Goal: Use online tool/utility

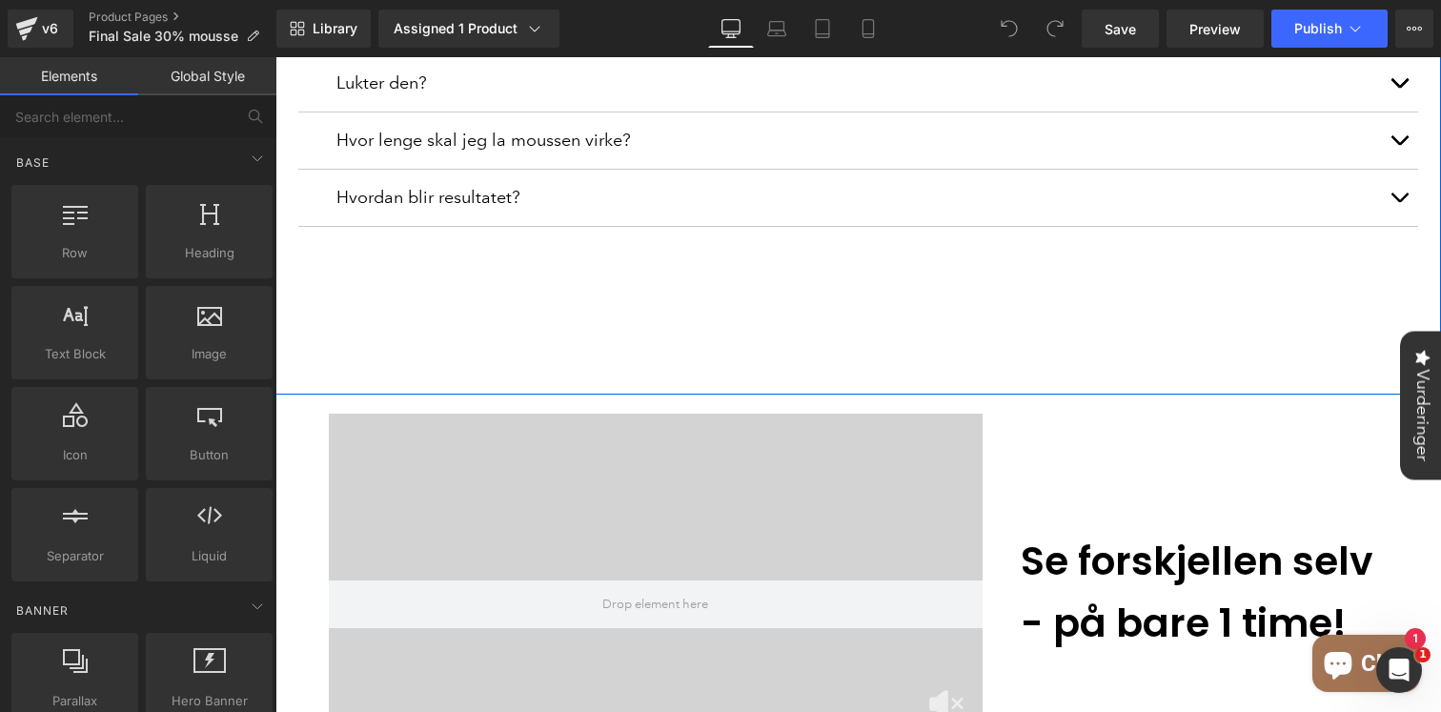
scroll to position [1616, 0]
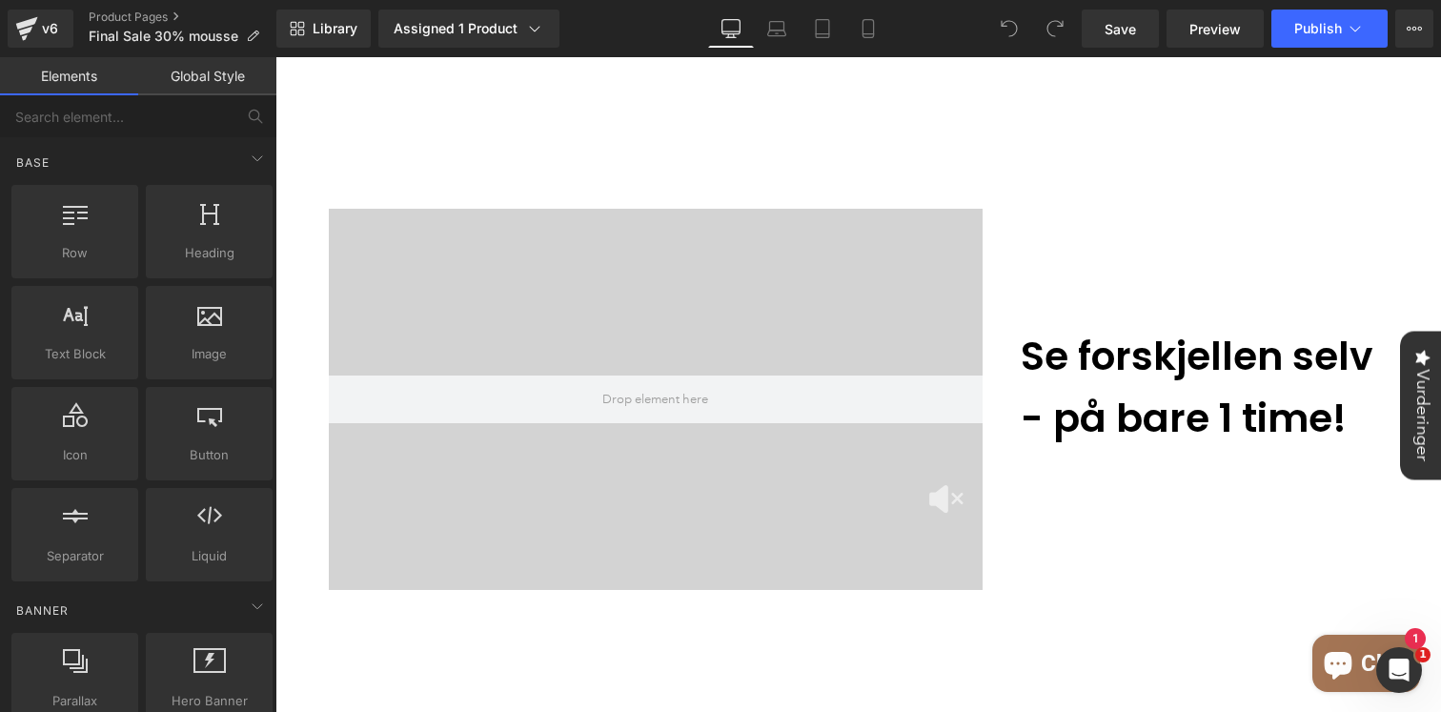
click at [570, 209] on div at bounding box center [656, 399] width 654 height 381
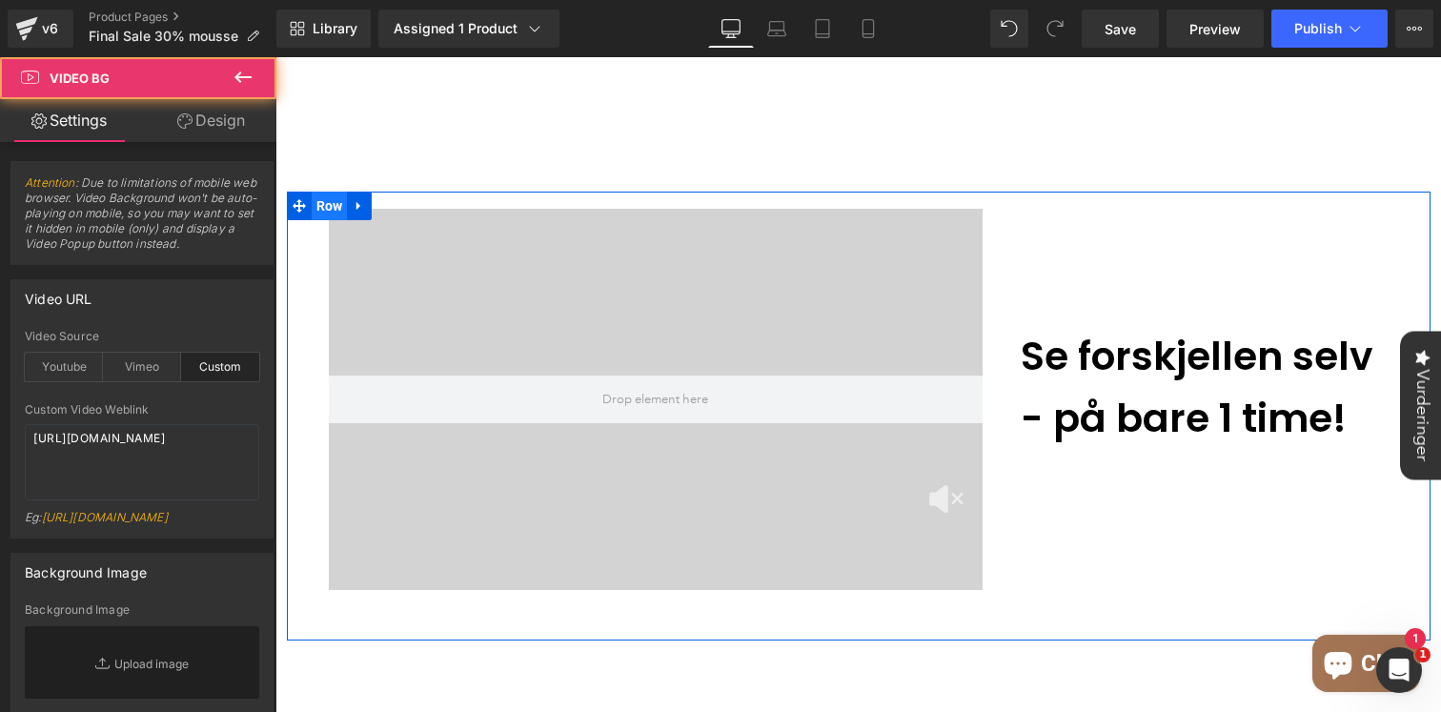
click at [334, 192] on span "Row" at bounding box center [330, 206] width 36 height 29
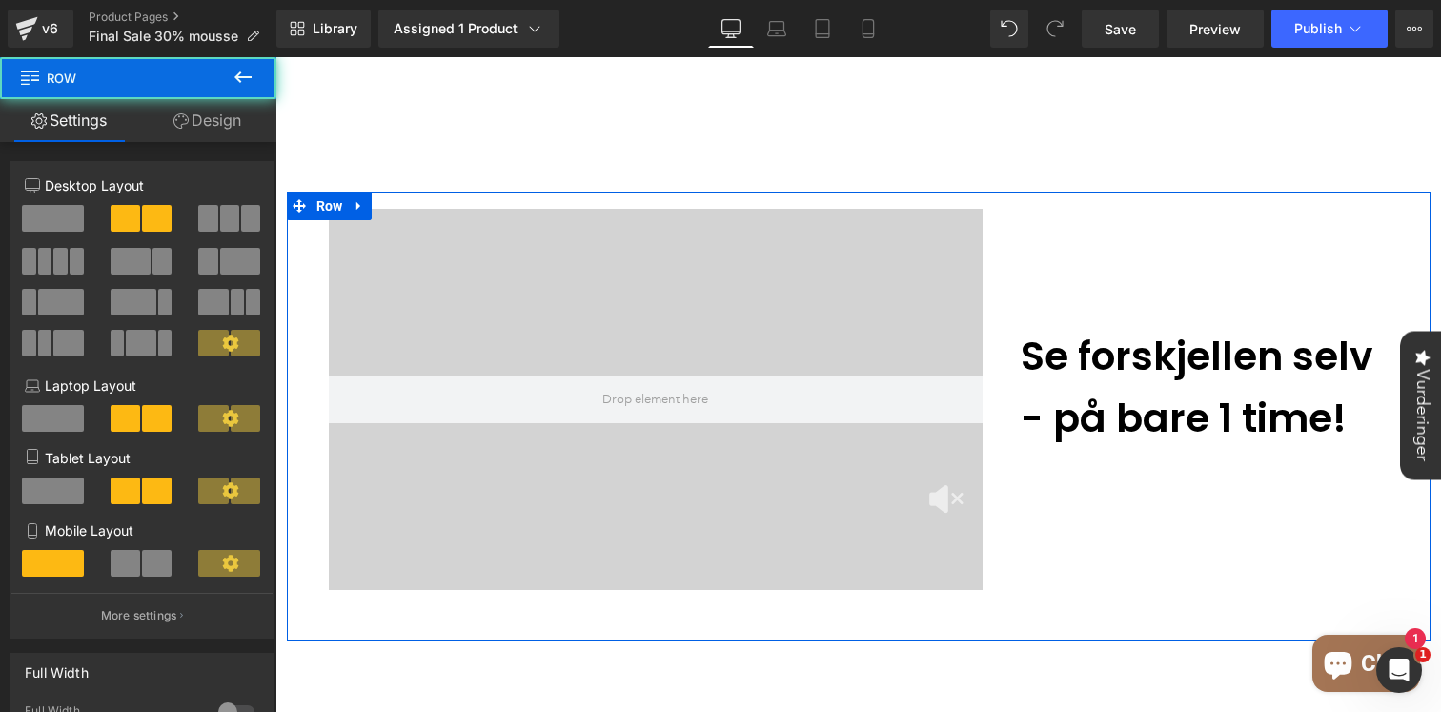
click at [219, 121] on link "Design" at bounding box center [207, 120] width 138 height 43
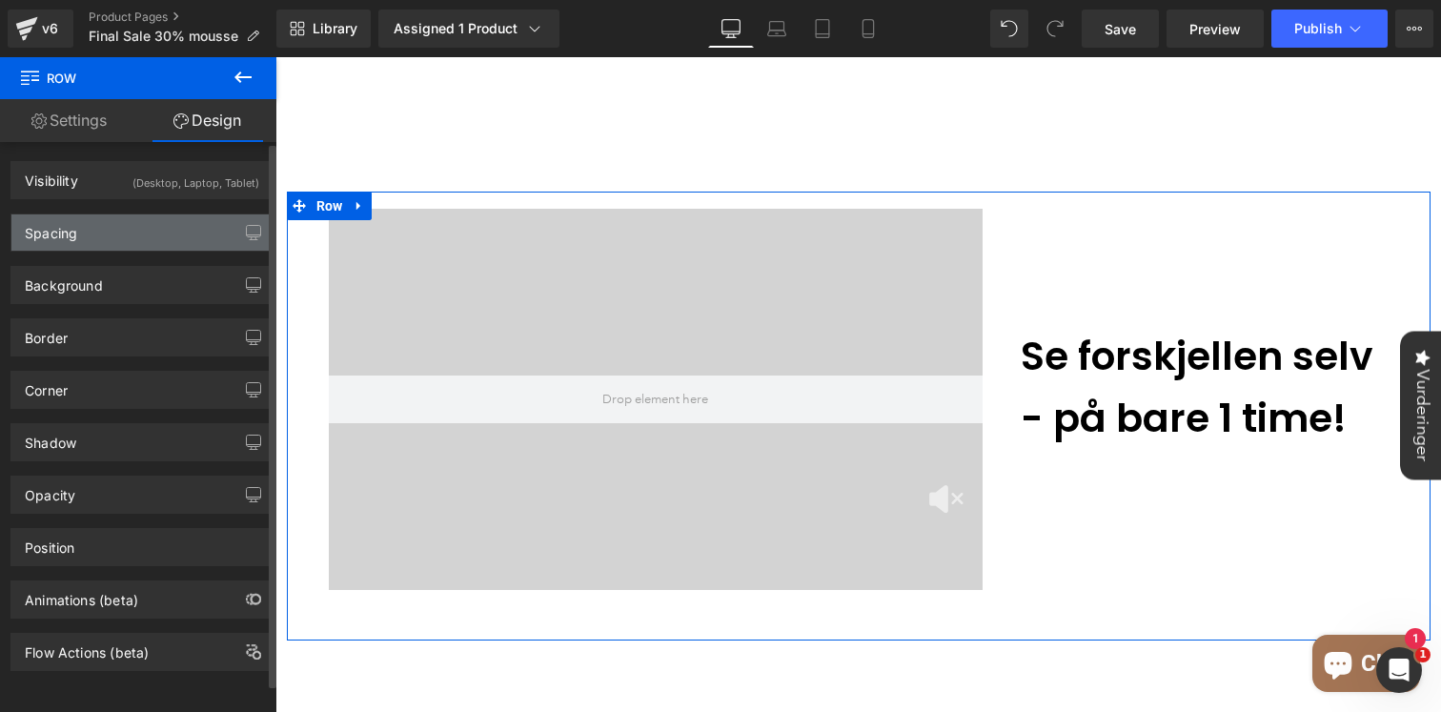
click at [103, 248] on div "Spacing" at bounding box center [141, 232] width 261 height 36
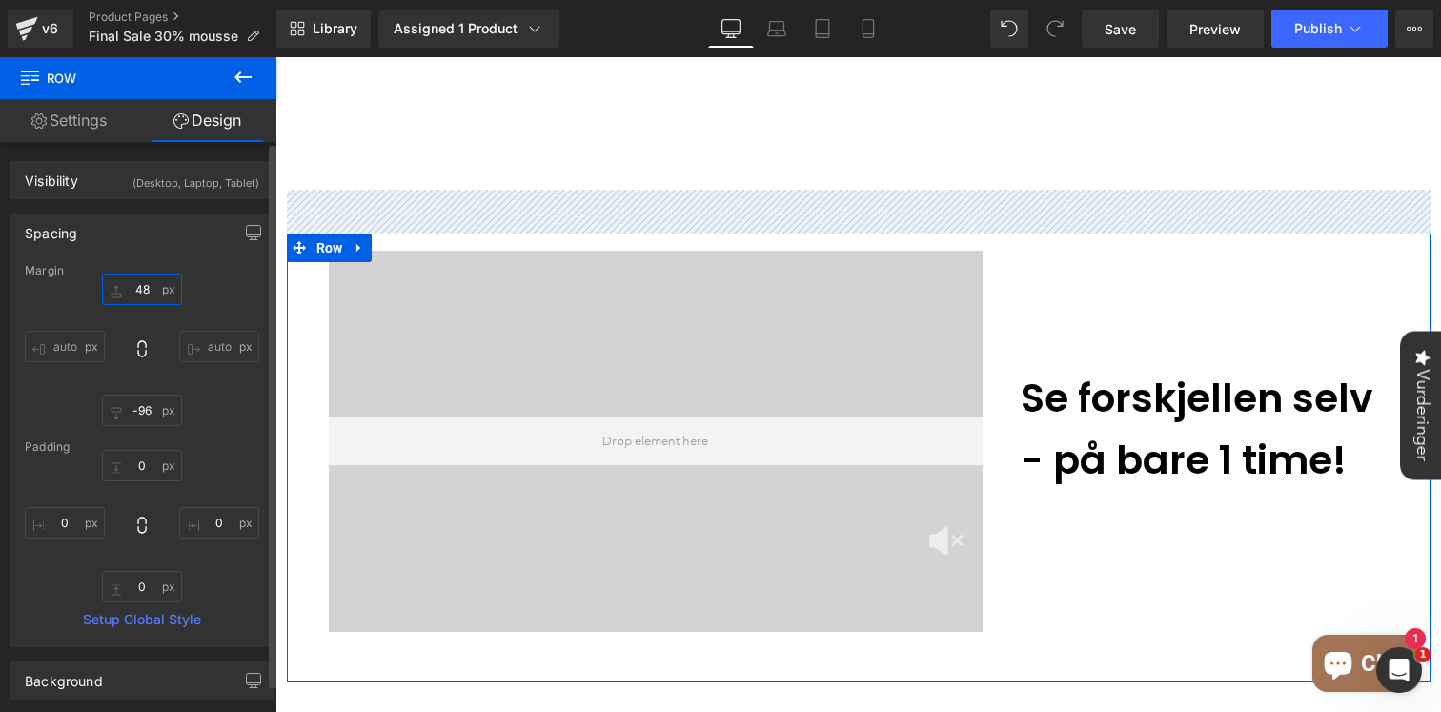
drag, startPoint x: 139, startPoint y: 295, endPoint x: 148, endPoint y: 251, distance: 45.6
click at [148, 251] on div "Spacing [GEOGRAPHIC_DATA] 2 auto -96 auto [GEOGRAPHIC_DATA] 0 0 0 0 Setup Globa…" at bounding box center [141, 430] width 263 height 434
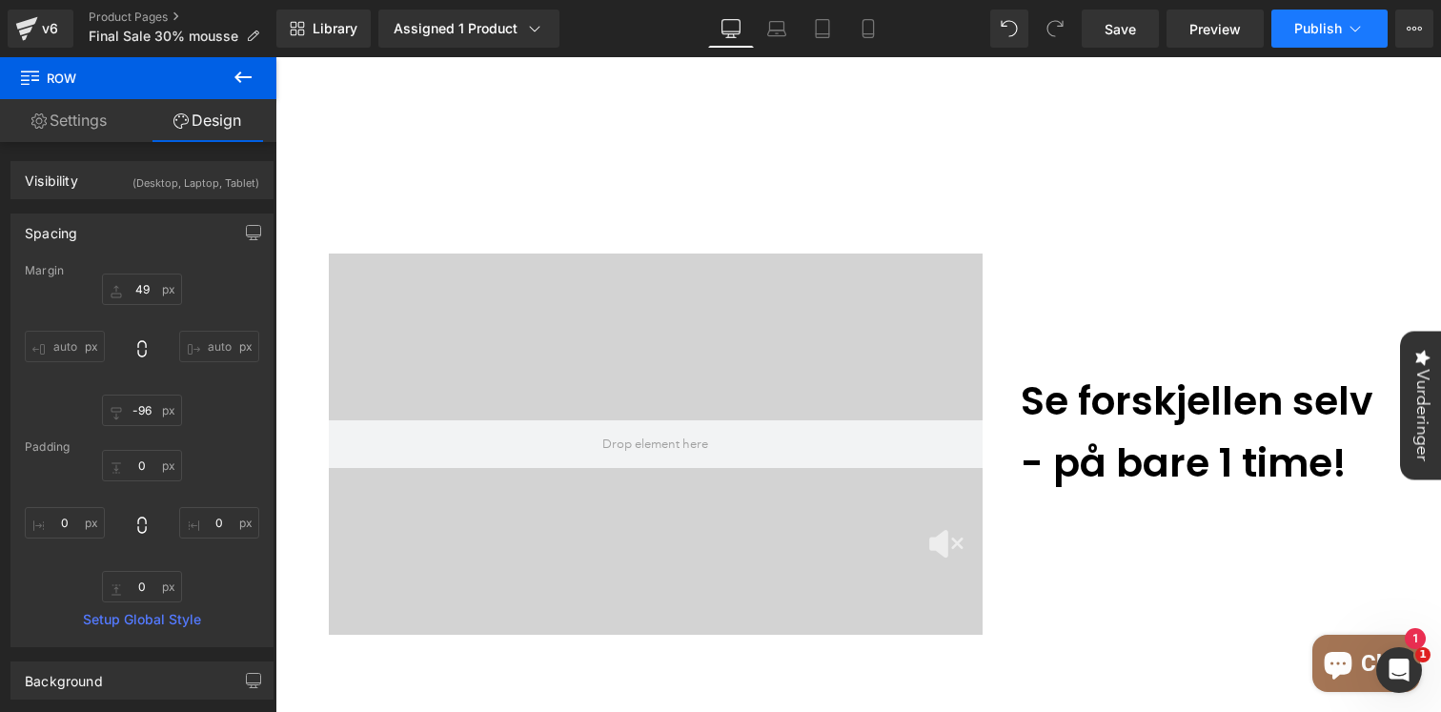
click at [1294, 25] on span "Publish" at bounding box center [1318, 28] width 48 height 15
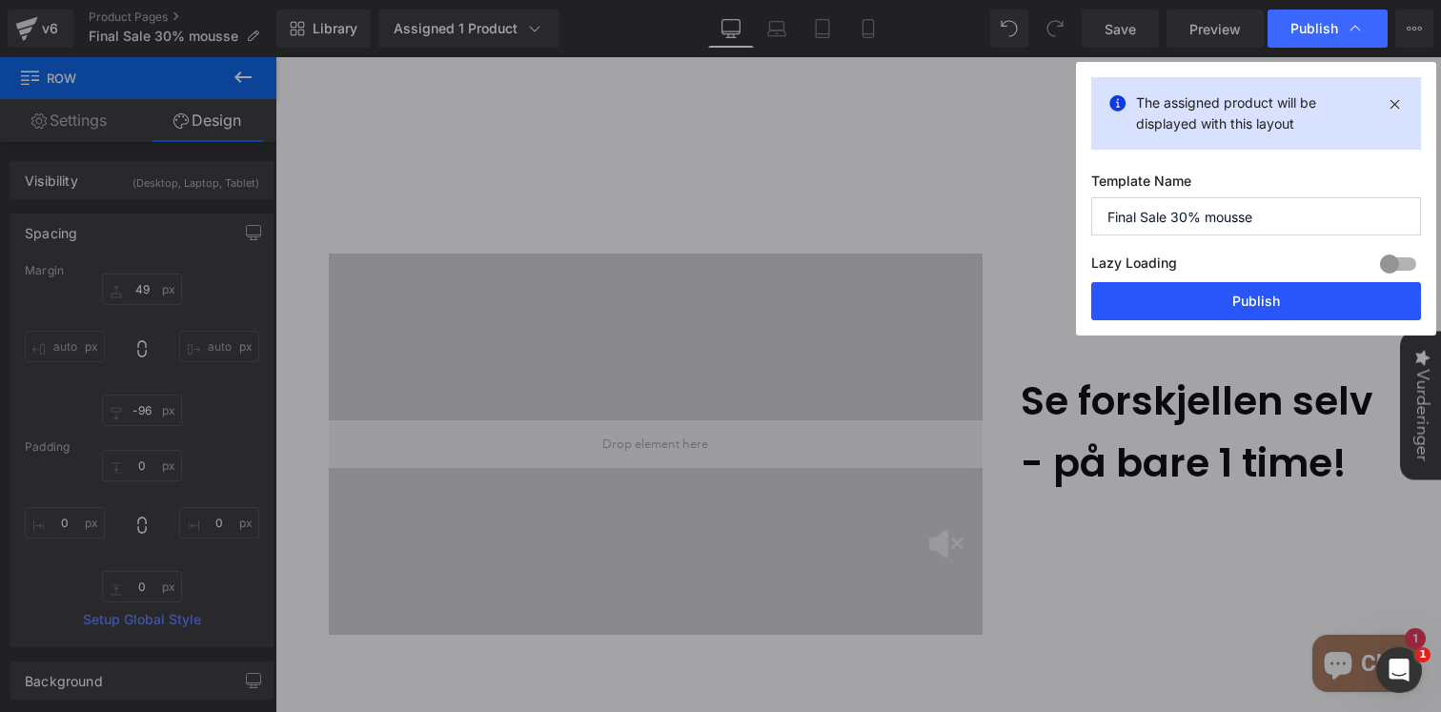
click at [1190, 289] on button "Publish" at bounding box center [1256, 301] width 330 height 38
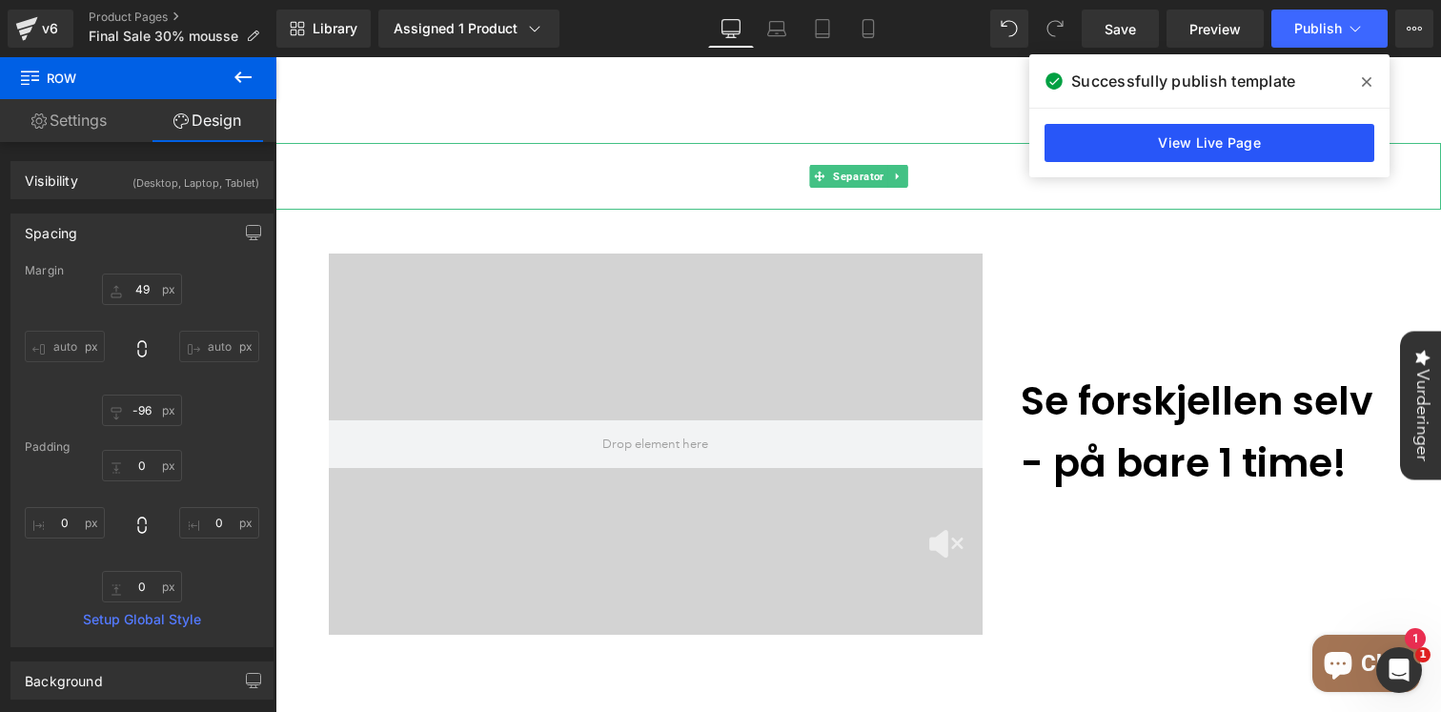
click at [1213, 146] on link "View Live Page" at bounding box center [1209, 143] width 330 height 38
